Goal: Information Seeking & Learning: Learn about a topic

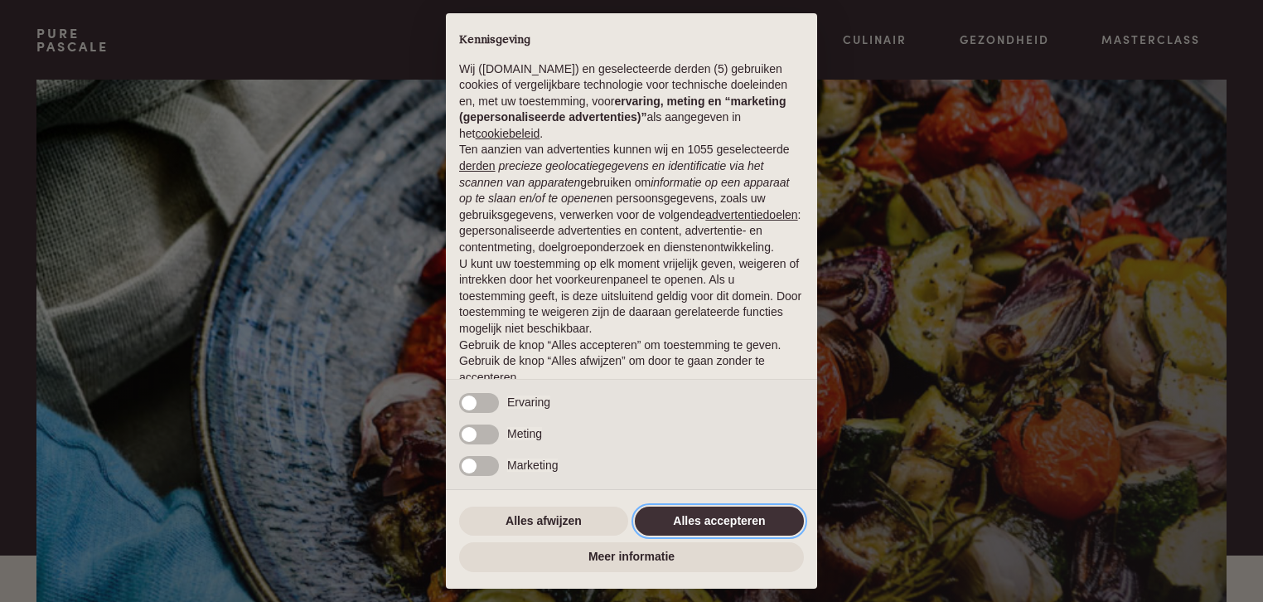
click at [728, 513] on button "Alles accepteren" at bounding box center [719, 521] width 169 height 30
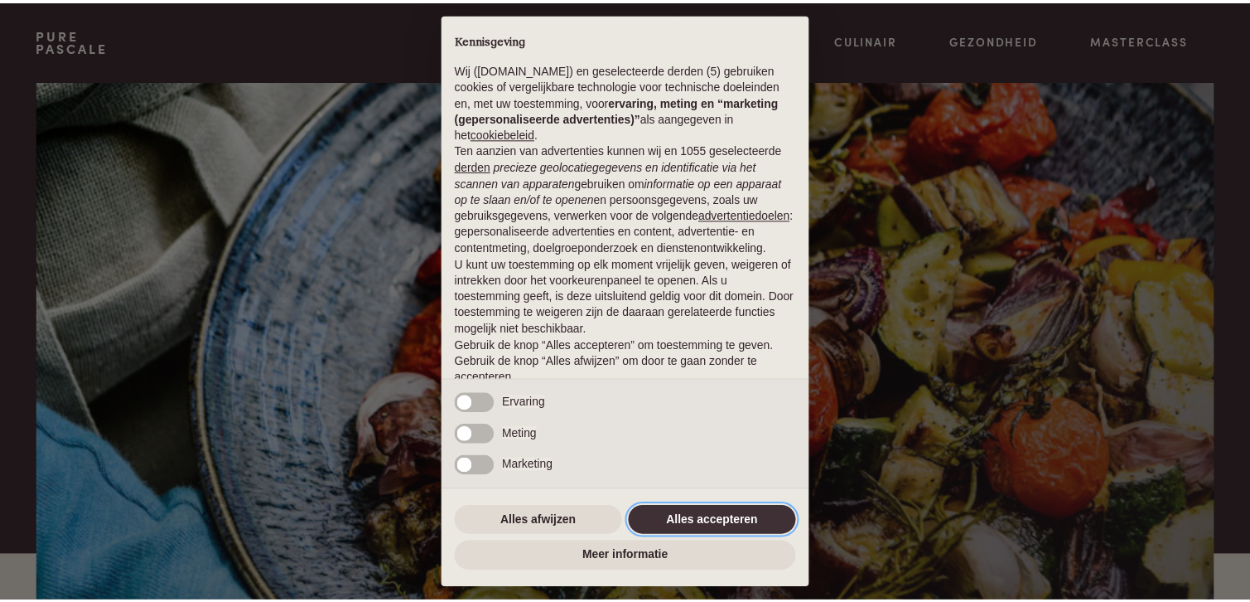
scroll to position [65, 0]
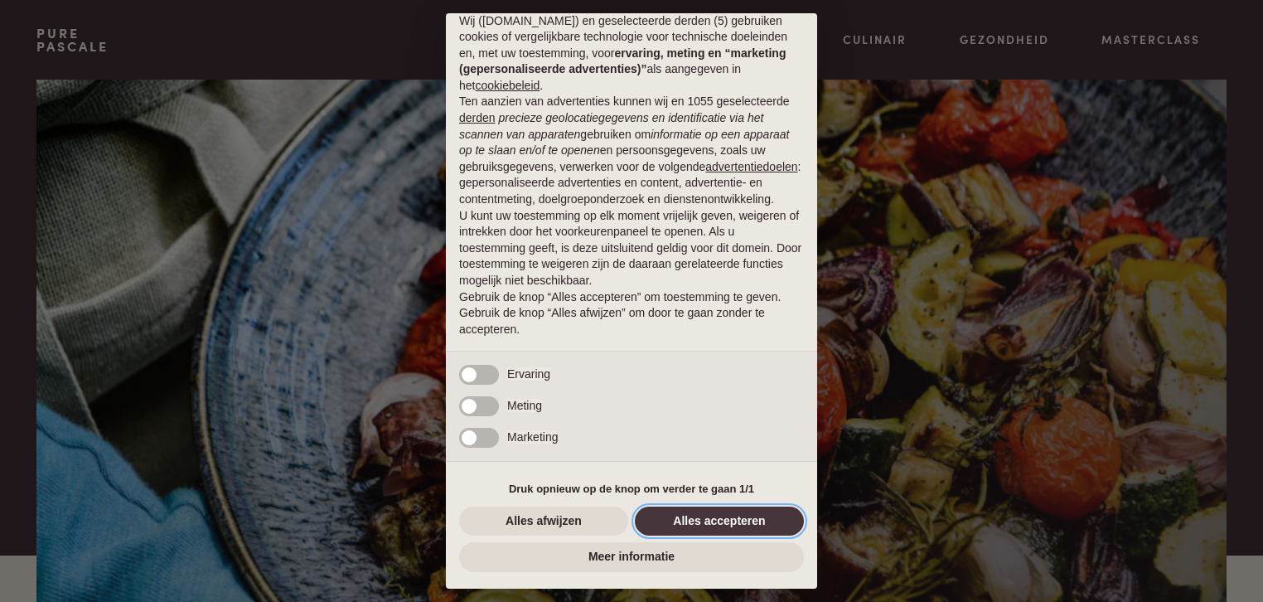
click at [719, 521] on button "Alles accepteren" at bounding box center [719, 521] width 169 height 30
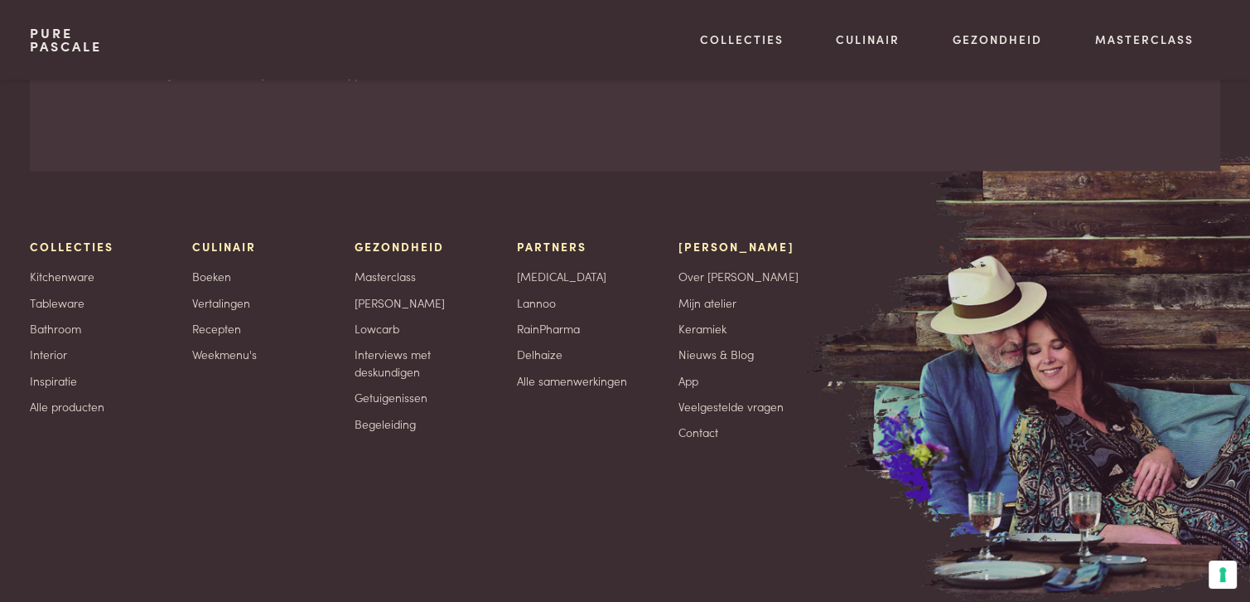
scroll to position [3003, 0]
click at [225, 351] on link "Weekmenu's" at bounding box center [224, 352] width 65 height 17
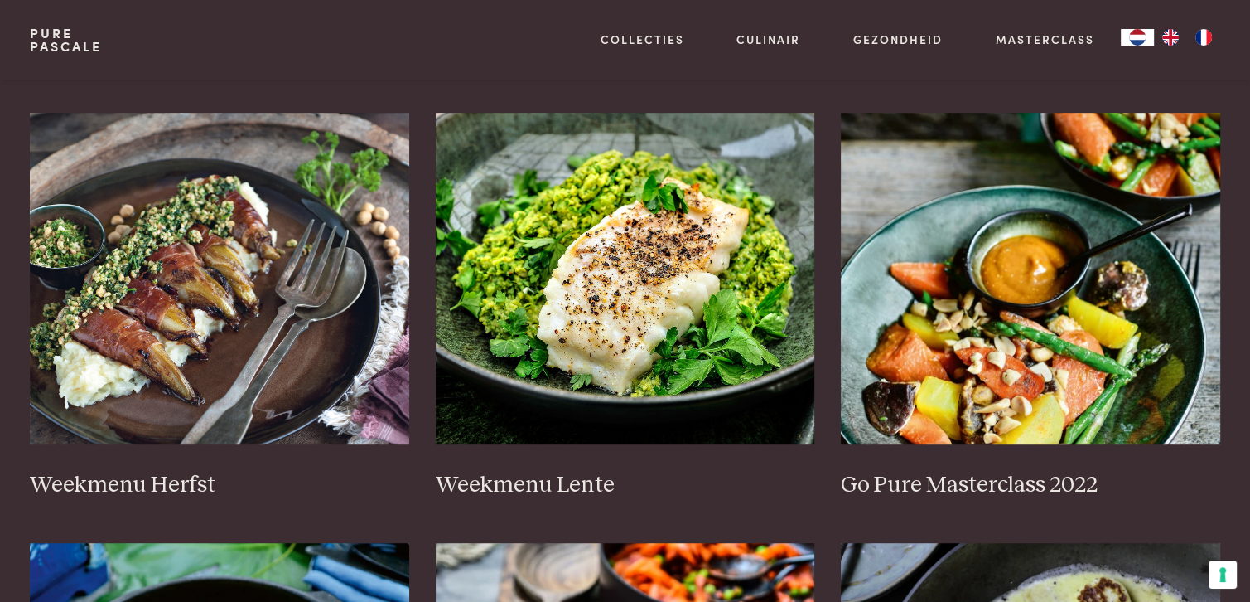
scroll to position [749, 0]
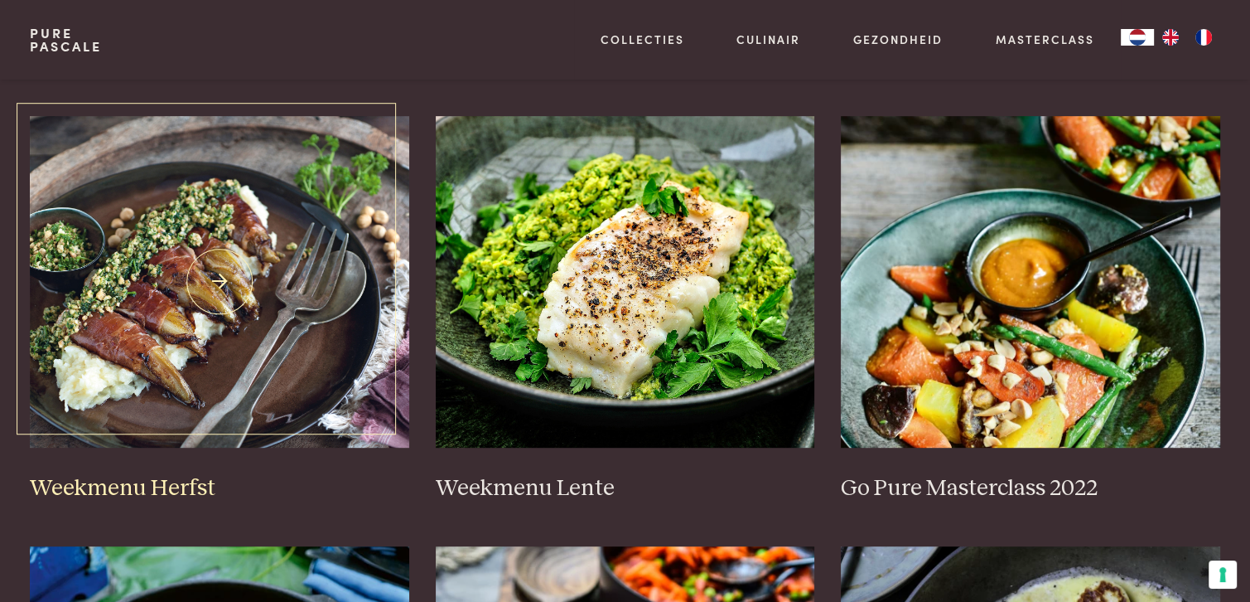
click at [149, 484] on h3 "Weekmenu Herfst" at bounding box center [219, 488] width 379 height 29
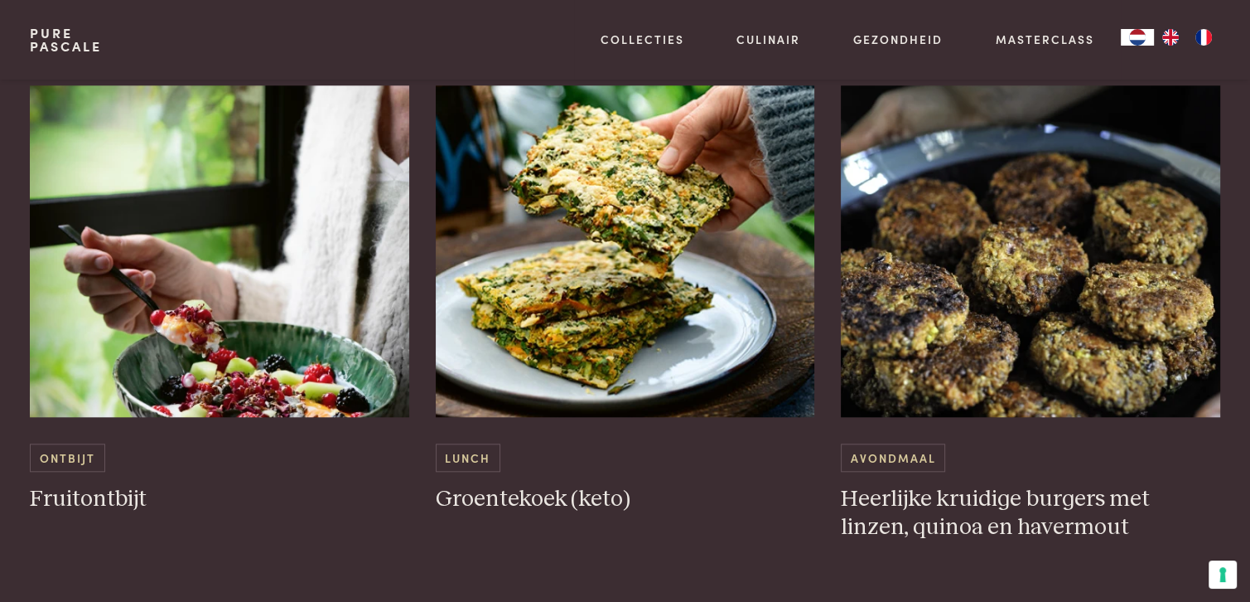
scroll to position [1609, 0]
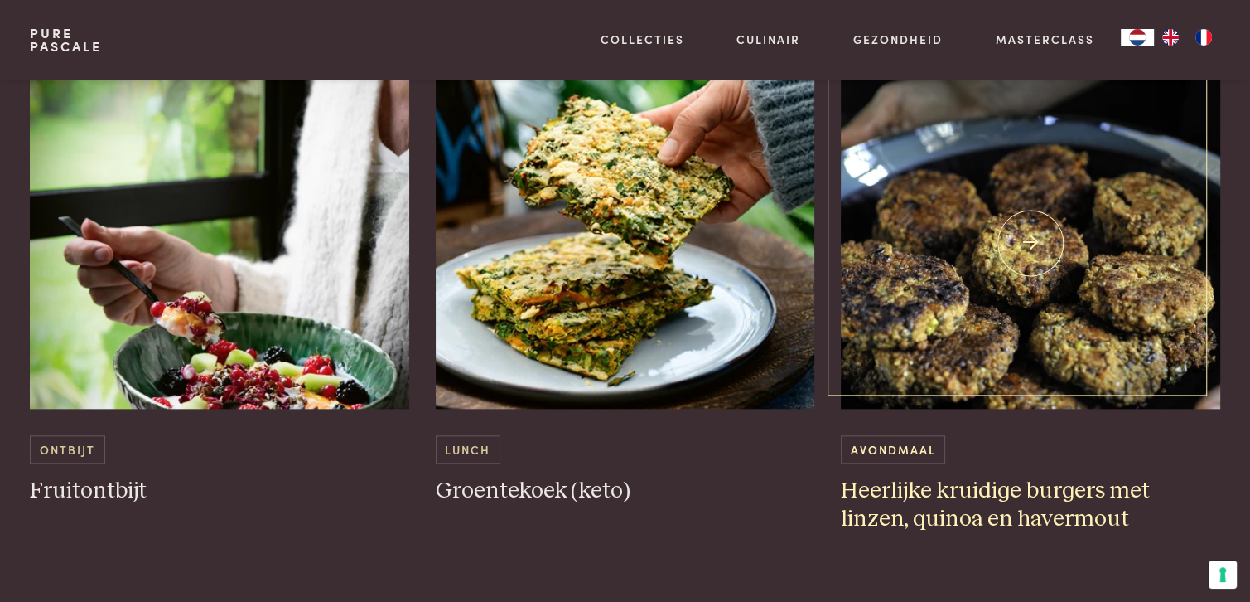
click at [916, 481] on h3 "Heerlijke kruidige burgers met linzen, quinoa en havermout" at bounding box center [1030, 504] width 379 height 57
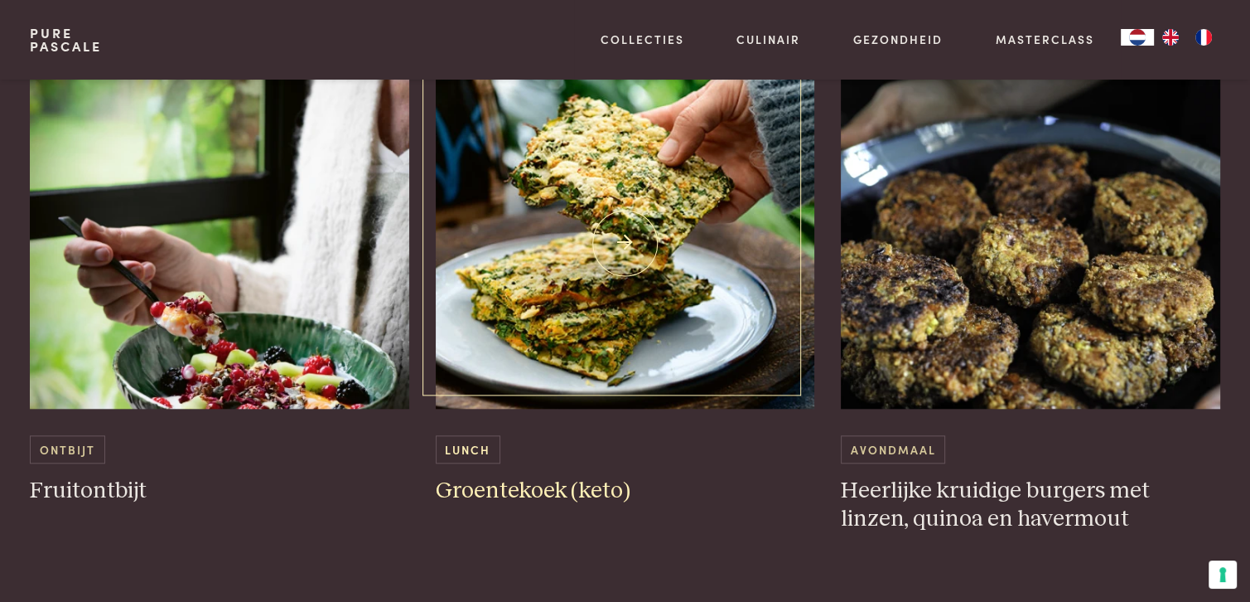
click at [464, 485] on h3 "Groentekoek (keto)" at bounding box center [625, 490] width 379 height 29
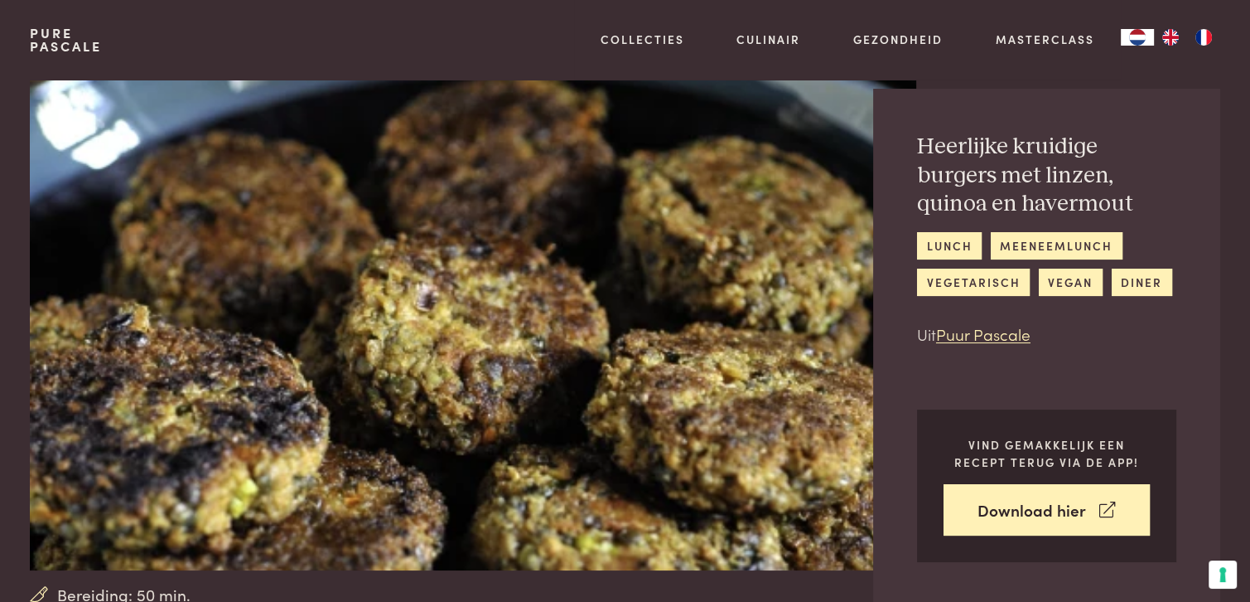
scroll to position [40, 0]
